Goal: Task Accomplishment & Management: Manage account settings

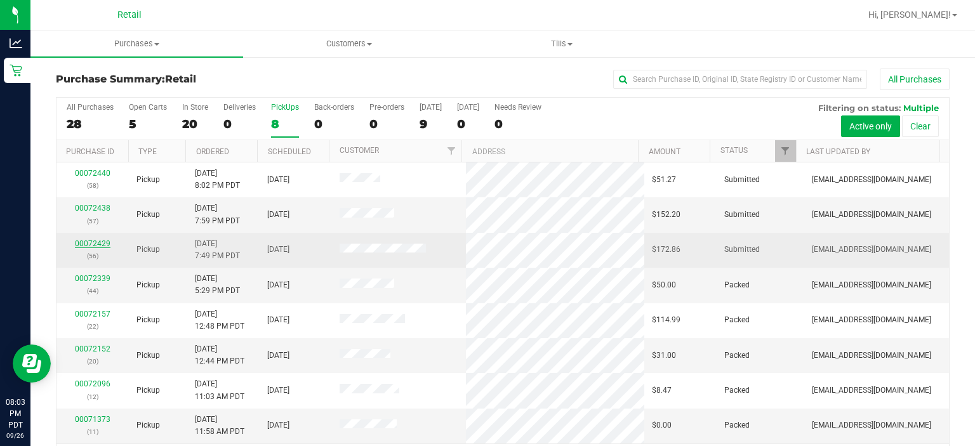
click at [94, 245] on link "00072429" at bounding box center [93, 243] width 36 height 9
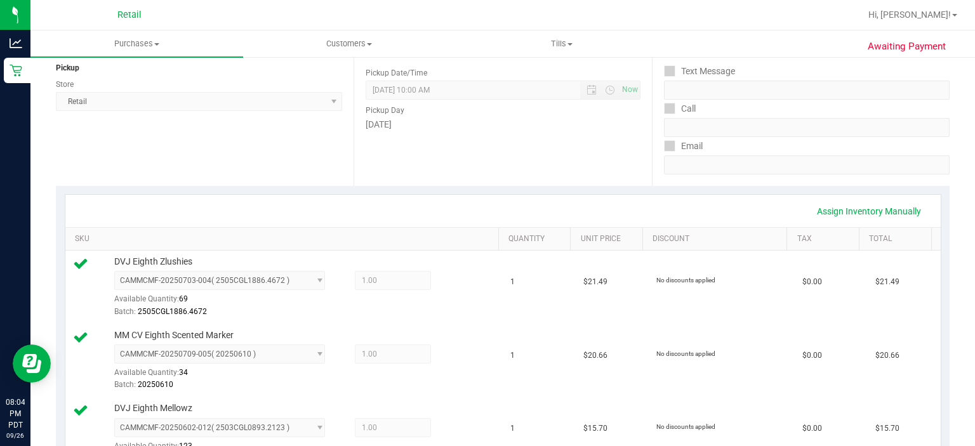
scroll to position [154, 0]
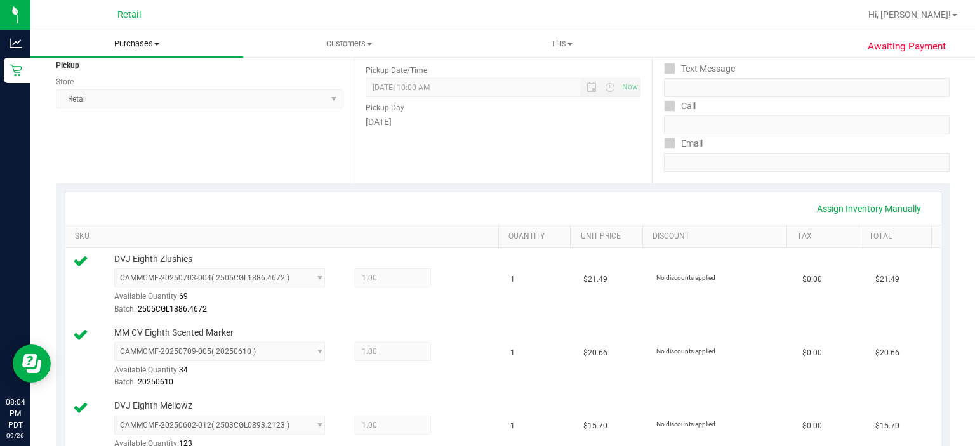
click at [143, 44] on span "Purchases" at bounding box center [136, 43] width 213 height 11
click at [136, 75] on span "Summary of purchases" at bounding box center [95, 76] width 130 height 11
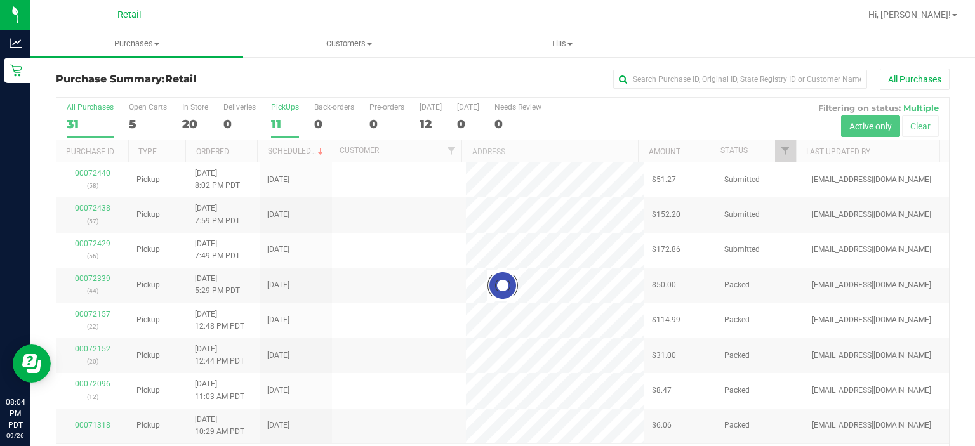
click at [276, 107] on div "PickUps" at bounding box center [285, 107] width 28 height 9
click at [0, 0] on input "PickUps 11" at bounding box center [0, 0] width 0 height 0
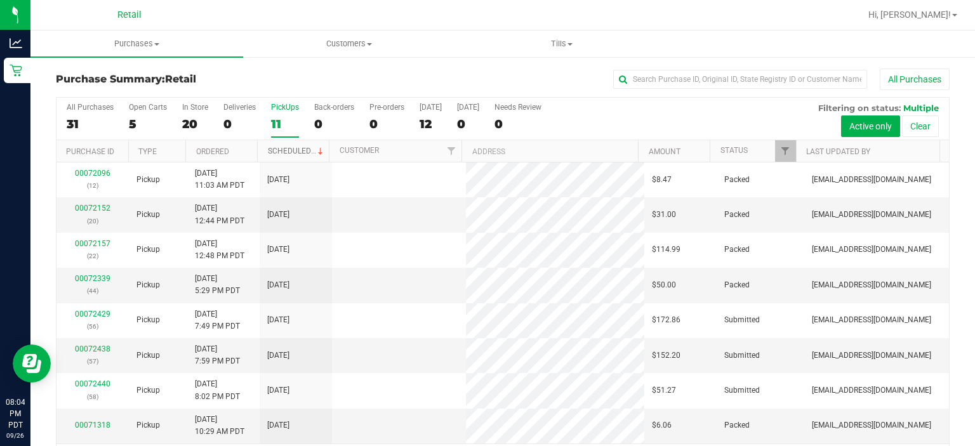
click at [316, 150] on span at bounding box center [321, 152] width 10 height 10
click at [98, 205] on link "00072438" at bounding box center [93, 208] width 36 height 9
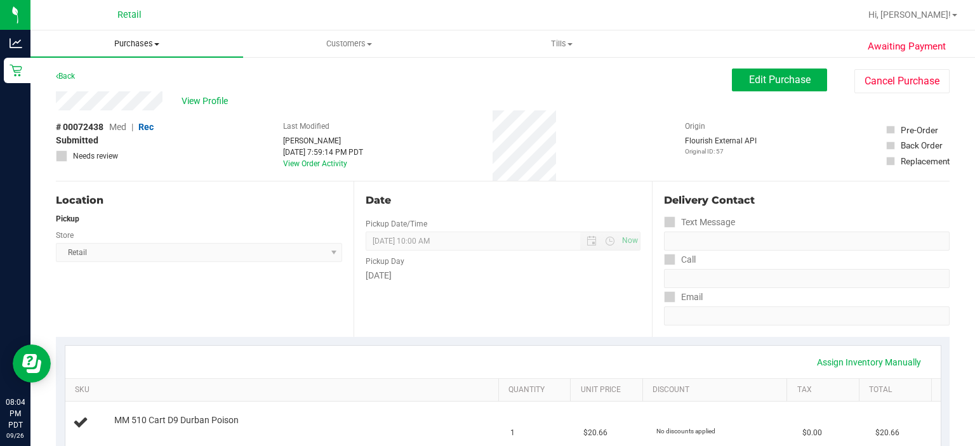
click at [142, 44] on span "Purchases" at bounding box center [136, 43] width 213 height 11
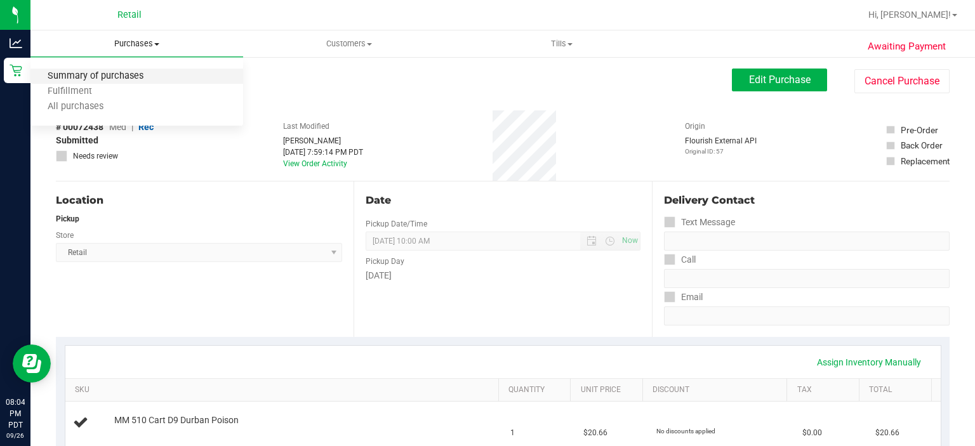
click at [124, 77] on span "Summary of purchases" at bounding box center [95, 76] width 130 height 11
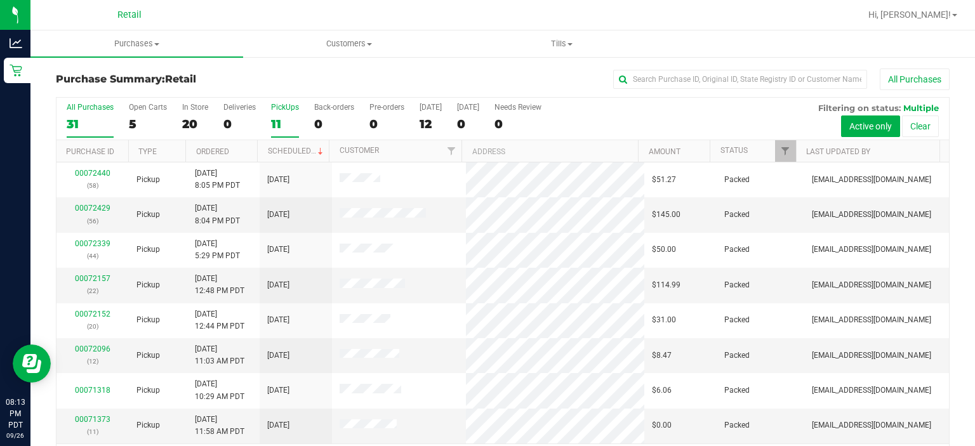
click at [282, 105] on div "PickUps" at bounding box center [285, 107] width 28 height 9
click at [0, 0] on input "PickUps 11" at bounding box center [0, 0] width 0 height 0
click at [299, 145] on th "Scheduled" at bounding box center [293, 151] width 72 height 22
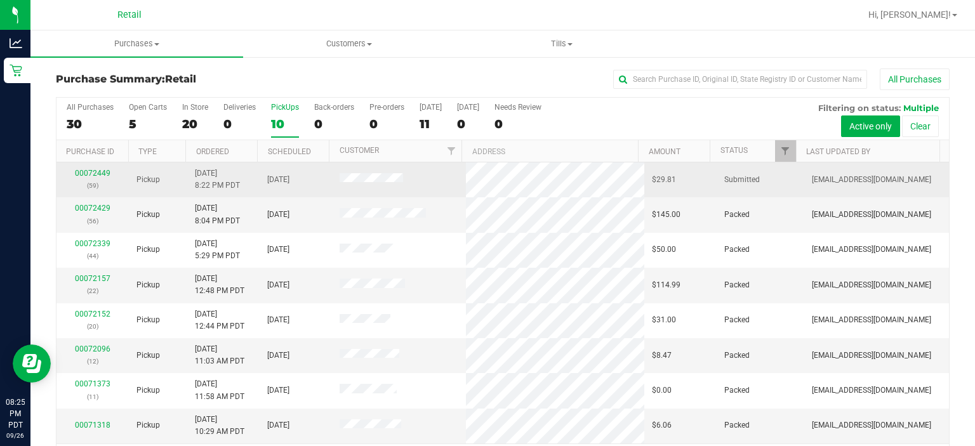
click at [93, 177] on div "00072449 (59)" at bounding box center [92, 180] width 57 height 24
click at [96, 171] on link "00072449" at bounding box center [93, 173] width 36 height 9
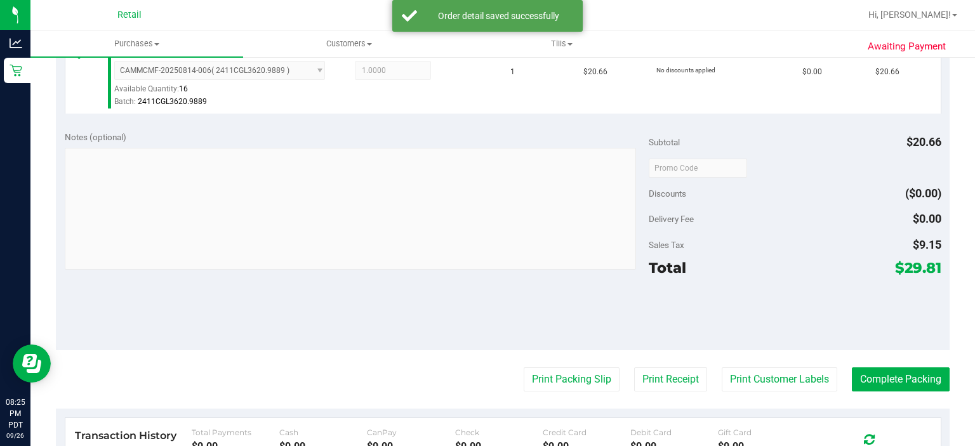
scroll to position [379, 0]
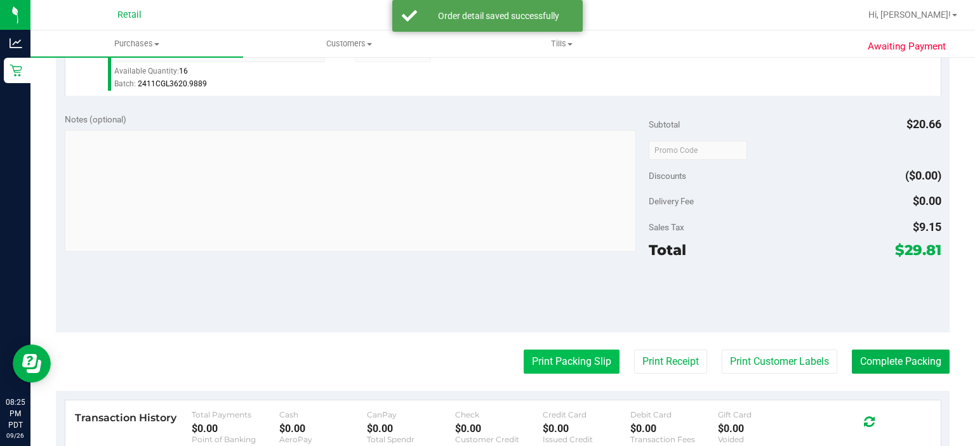
click at [549, 350] on button "Print Packing Slip" at bounding box center [572, 362] width 96 height 24
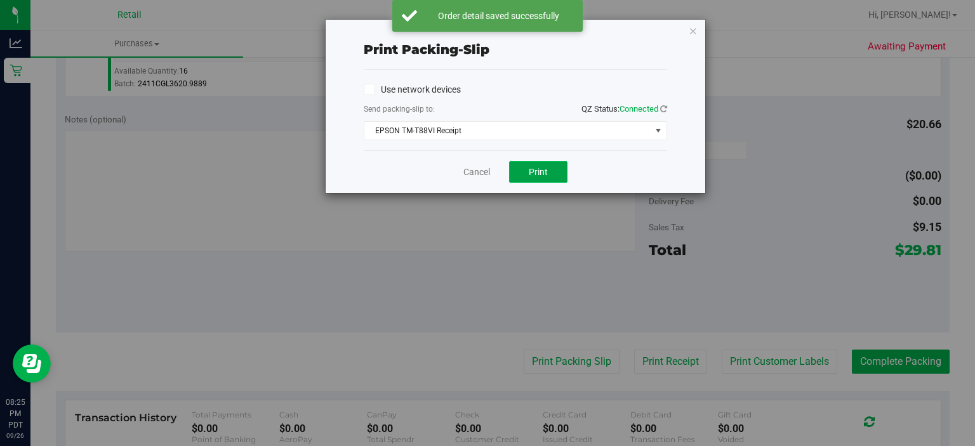
click at [550, 179] on button "Print" at bounding box center [538, 172] width 58 height 22
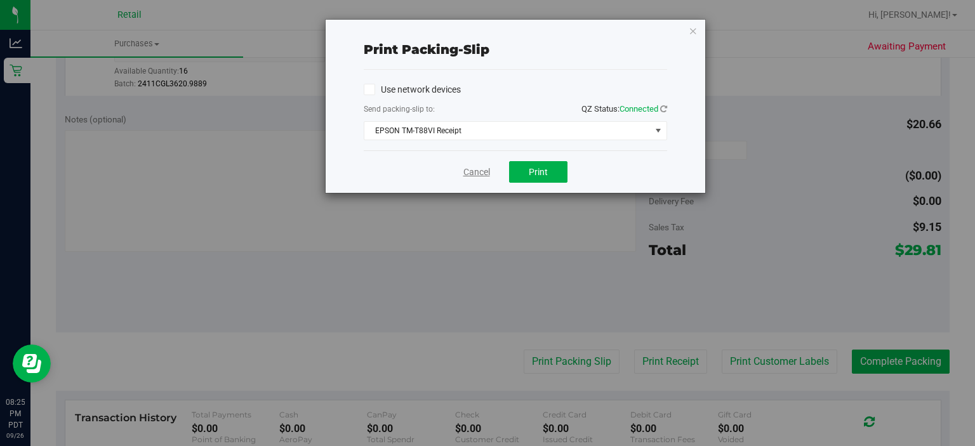
click at [465, 173] on link "Cancel" at bounding box center [476, 172] width 27 height 13
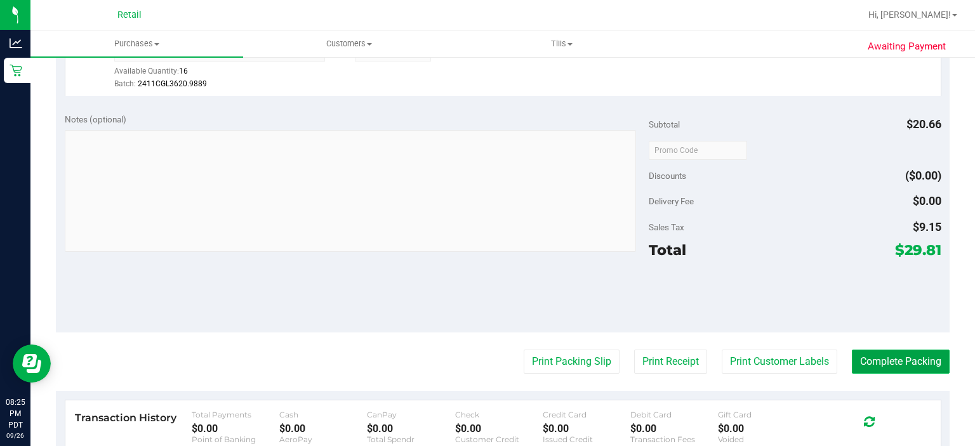
click at [891, 357] on button "Complete Packing" at bounding box center [901, 362] width 98 height 24
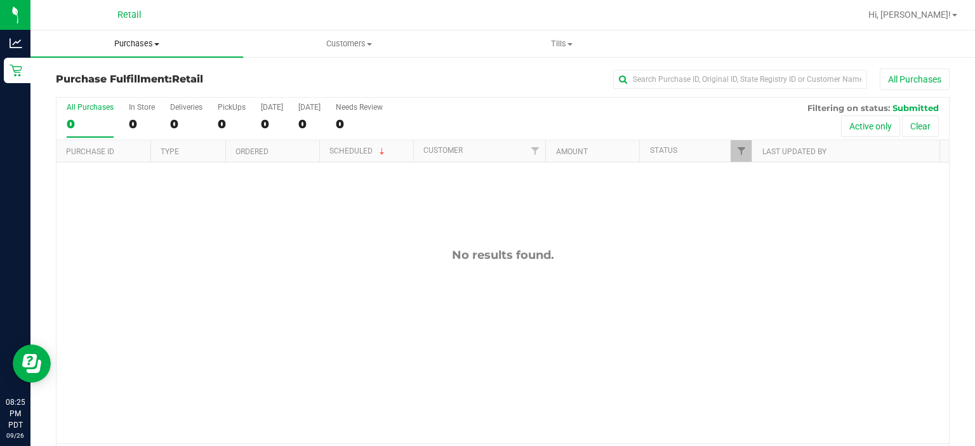
click at [147, 46] on span "Purchases" at bounding box center [136, 43] width 213 height 11
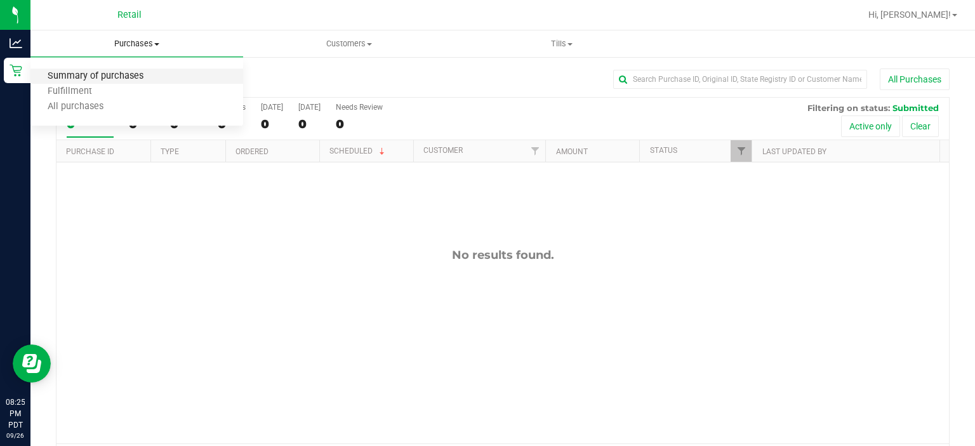
click at [124, 73] on span "Summary of purchases" at bounding box center [95, 76] width 130 height 11
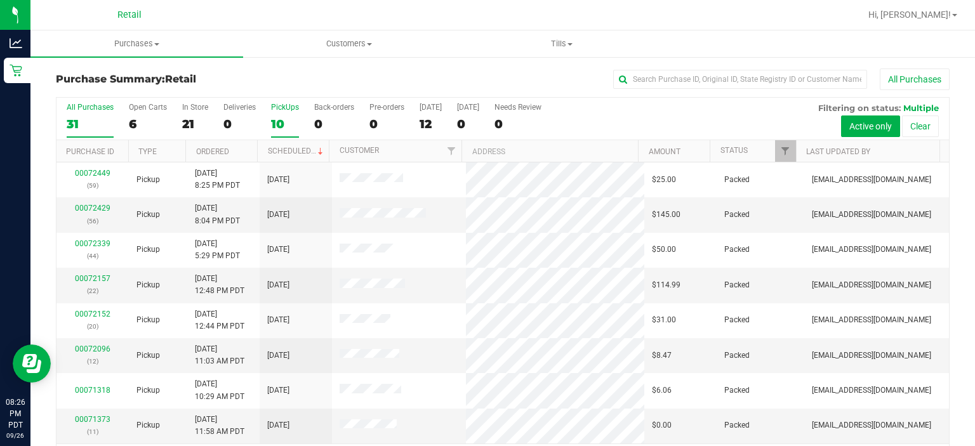
click at [279, 107] on div "PickUps" at bounding box center [285, 107] width 28 height 9
click at [0, 0] on input "PickUps 10" at bounding box center [0, 0] width 0 height 0
click at [296, 147] on link "Scheduled" at bounding box center [297, 151] width 58 height 9
click at [277, 114] on label "PickUps 10" at bounding box center [285, 120] width 28 height 35
click at [0, 0] on input "PickUps 10" at bounding box center [0, 0] width 0 height 0
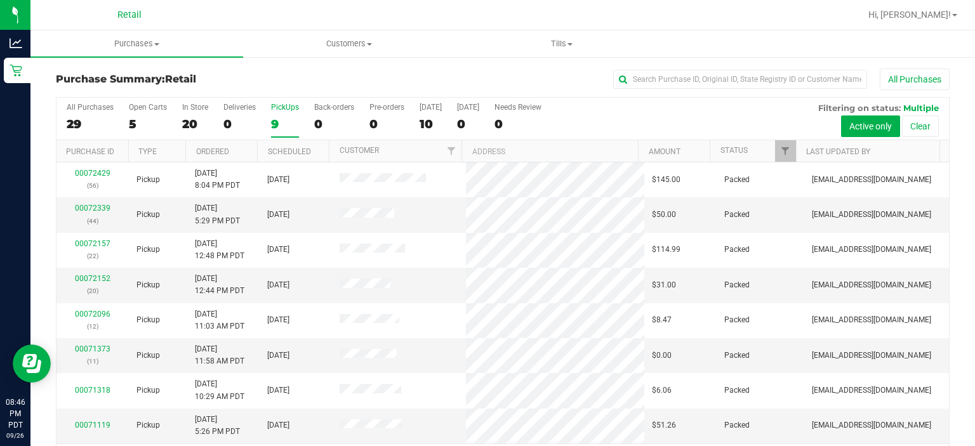
click at [275, 107] on div "PickUps" at bounding box center [285, 107] width 28 height 9
click at [0, 0] on input "PickUps 9" at bounding box center [0, 0] width 0 height 0
click at [286, 117] on div "9" at bounding box center [285, 124] width 28 height 15
click at [0, 0] on input "PickUps 9" at bounding box center [0, 0] width 0 height 0
click at [287, 114] on label "PickUps 8" at bounding box center [285, 120] width 28 height 35
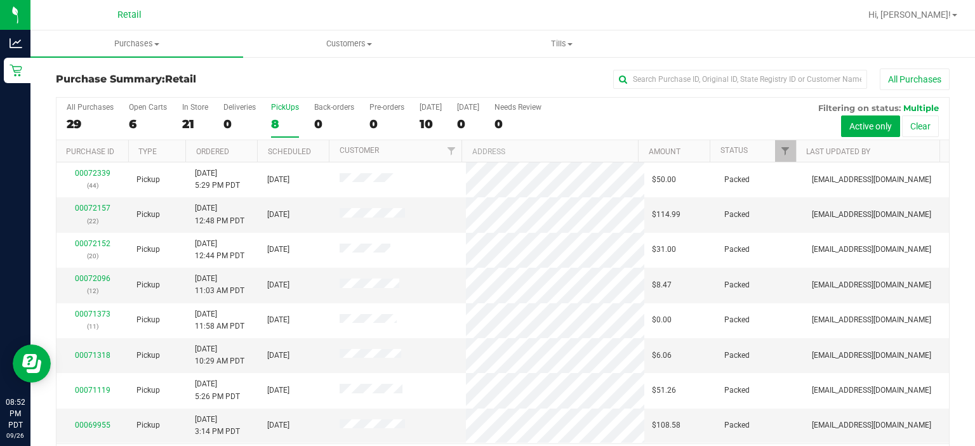
click at [0, 0] on input "PickUps 8" at bounding box center [0, 0] width 0 height 0
